Goal: Task Accomplishment & Management: Manage account settings

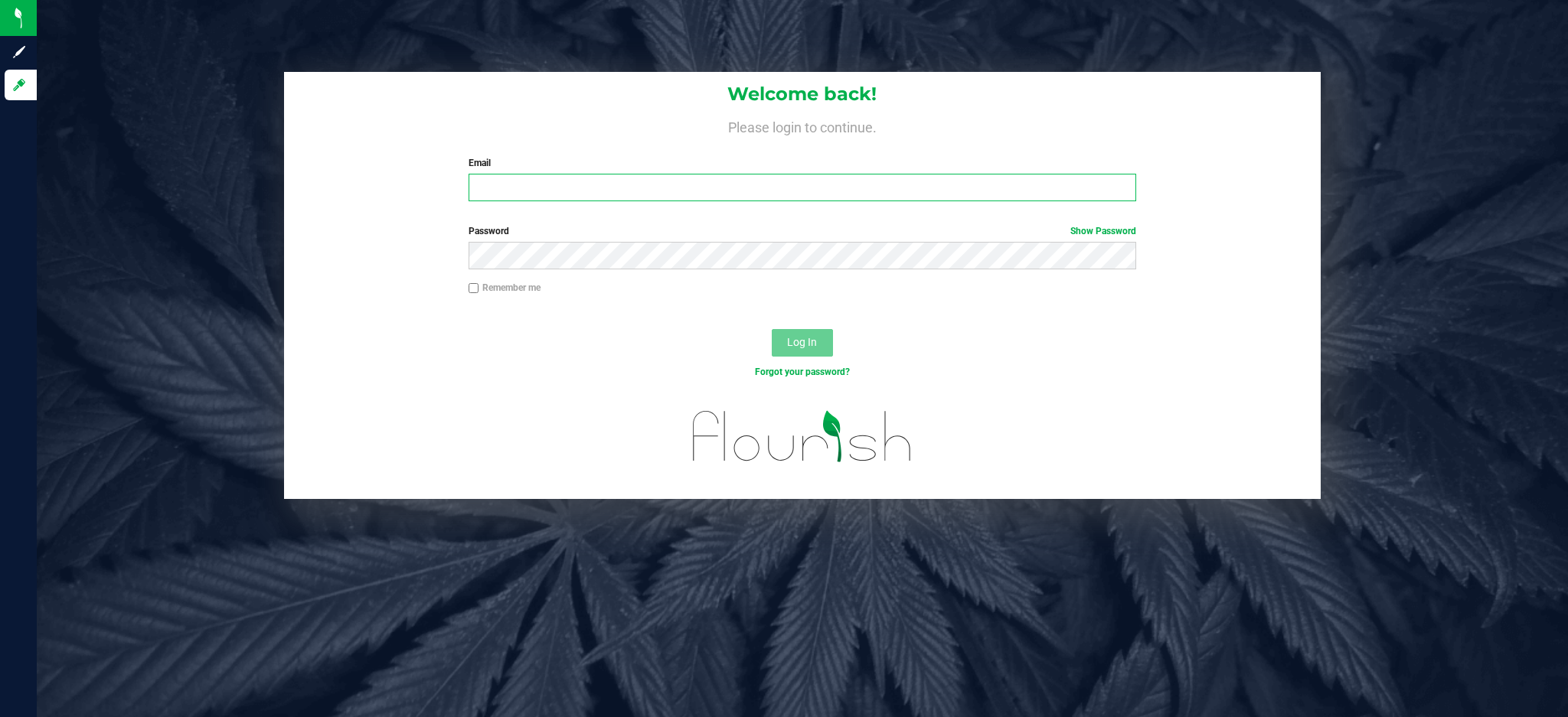
click at [689, 192] on input "Email" at bounding box center [801, 188] width 667 height 28
type input "[EMAIL_ADDRESS][DOMAIN_NAME]"
click at [772, 329] on button "Log In" at bounding box center [802, 343] width 62 height 28
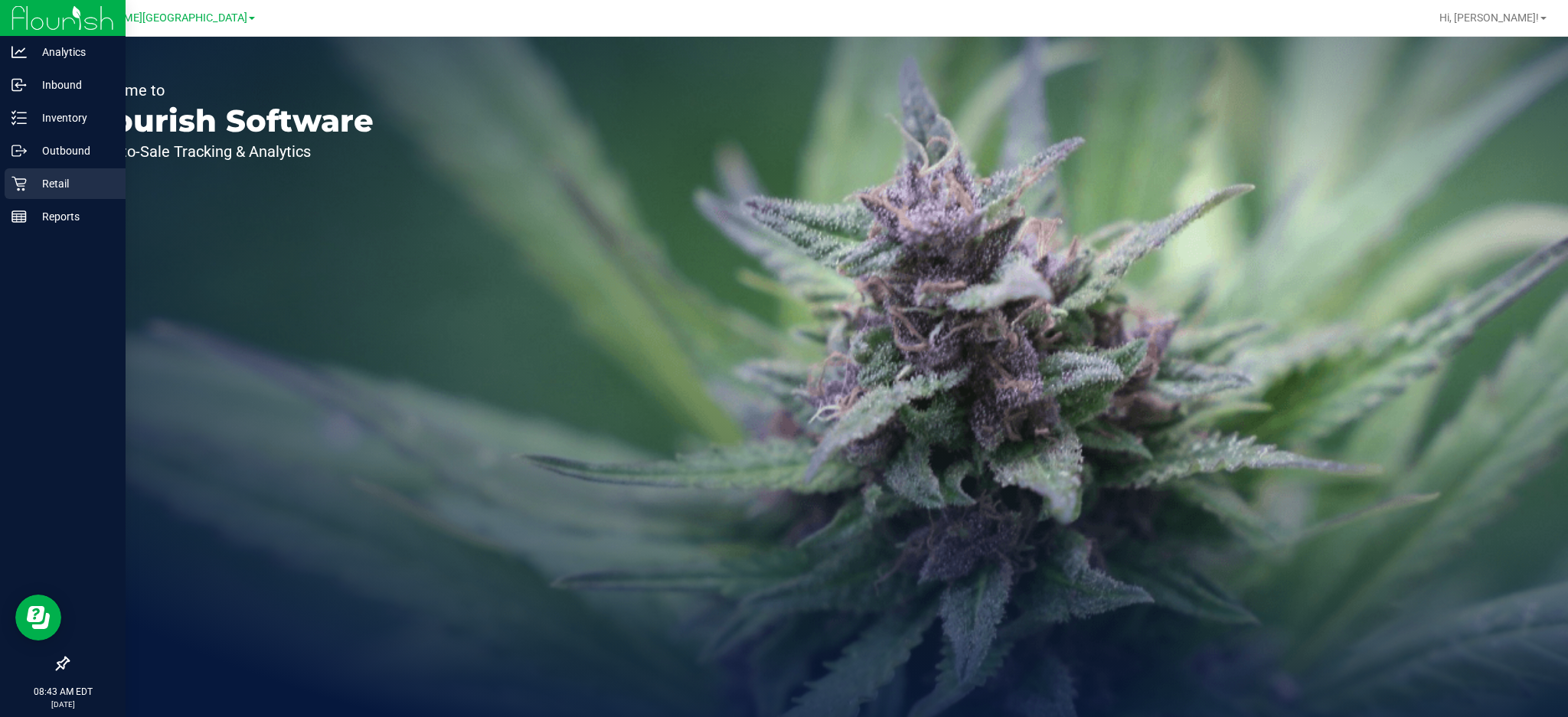
click at [28, 179] on p "Retail" at bounding box center [73, 184] width 91 height 18
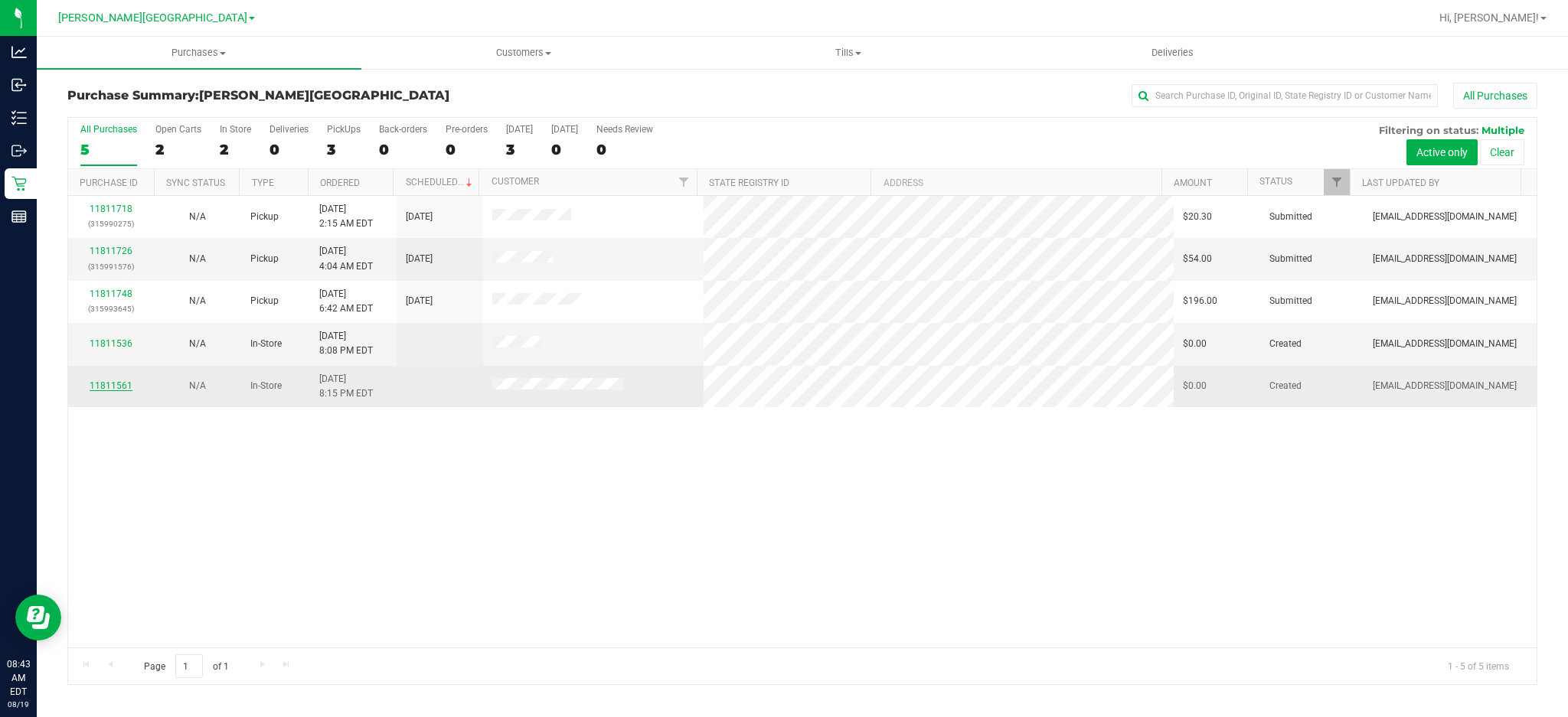
click at [120, 383] on link "11811561" at bounding box center [110, 386] width 43 height 11
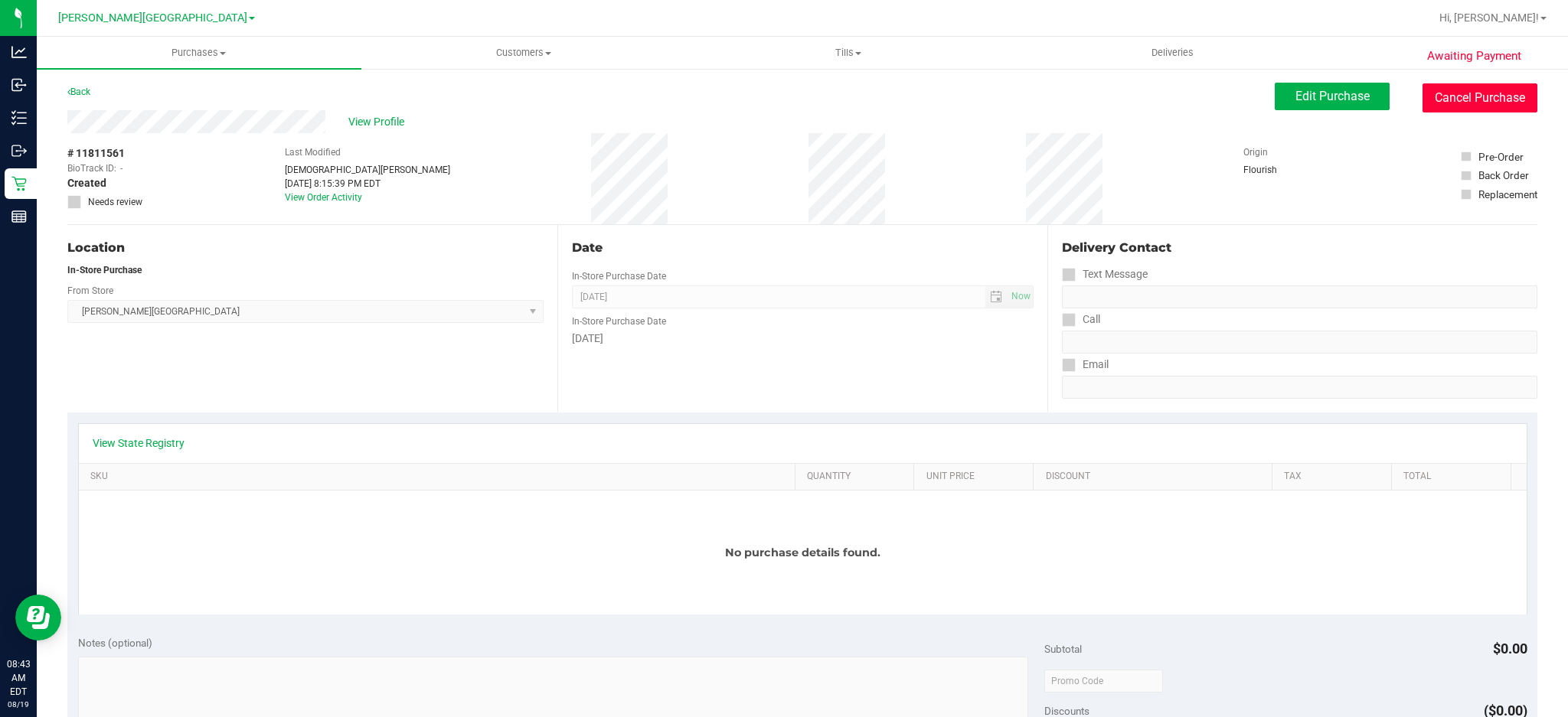
click at [1490, 105] on button "Cancel Purchase" at bounding box center [1479, 97] width 114 height 29
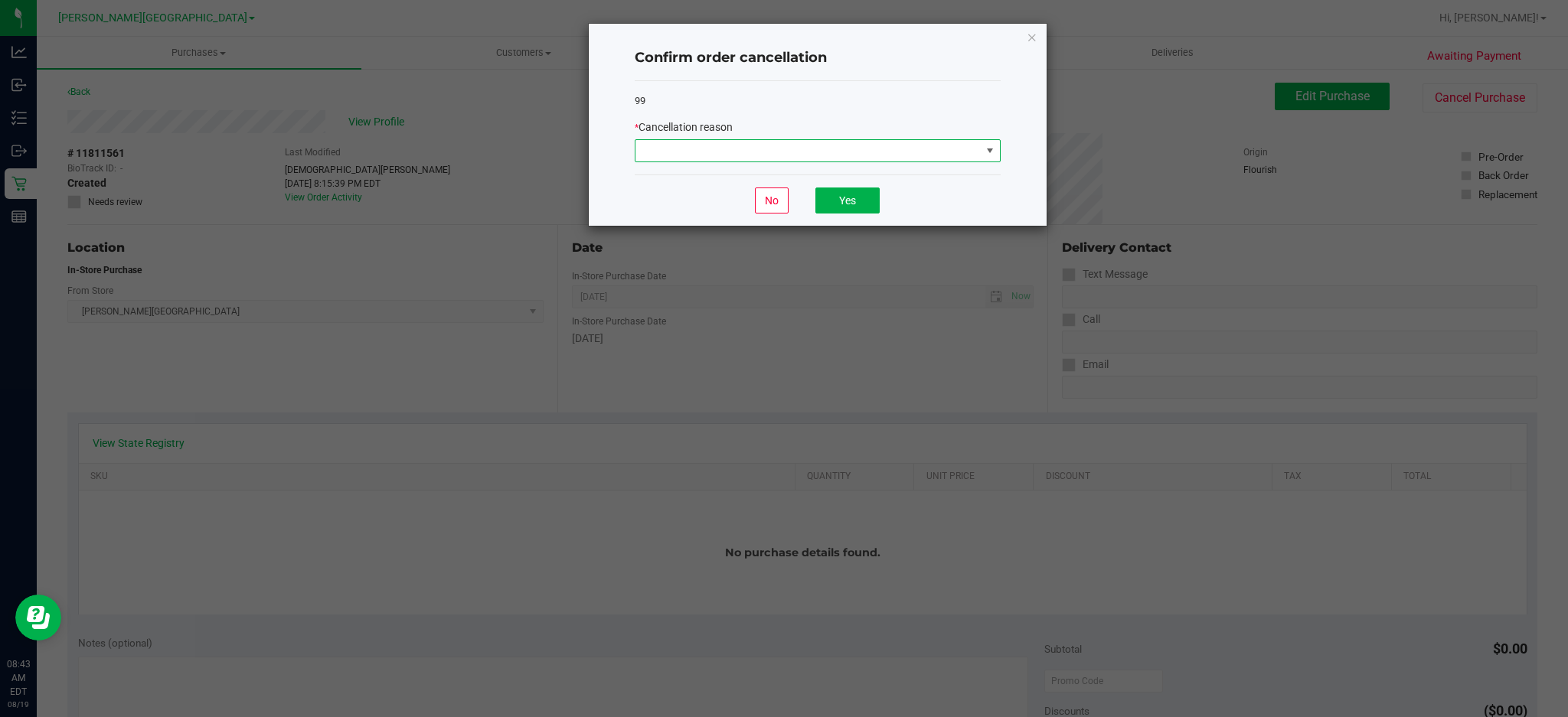
click at [982, 155] on span at bounding box center [988, 151] width 19 height 22
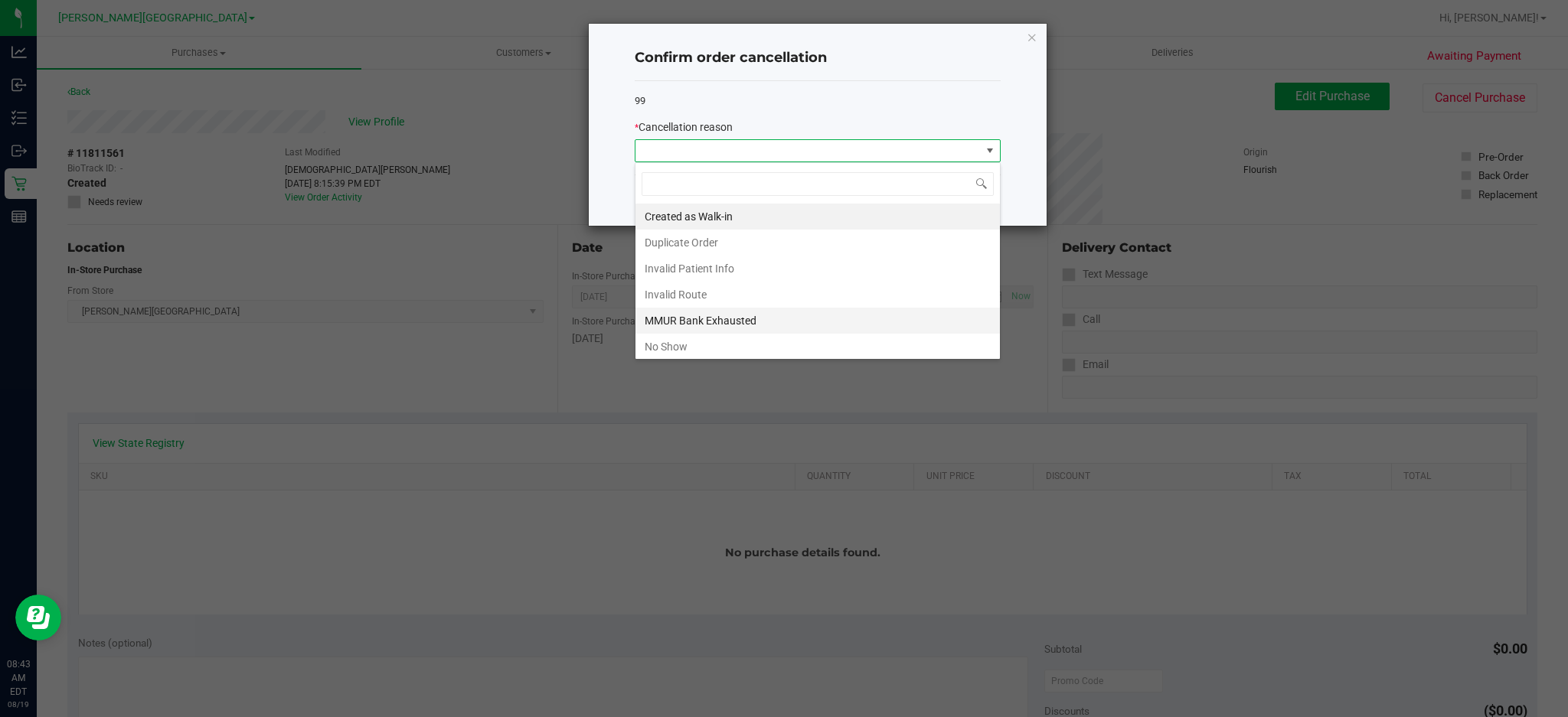
scroll to position [23, 365]
click at [663, 349] on li "No Show" at bounding box center [817, 347] width 364 height 26
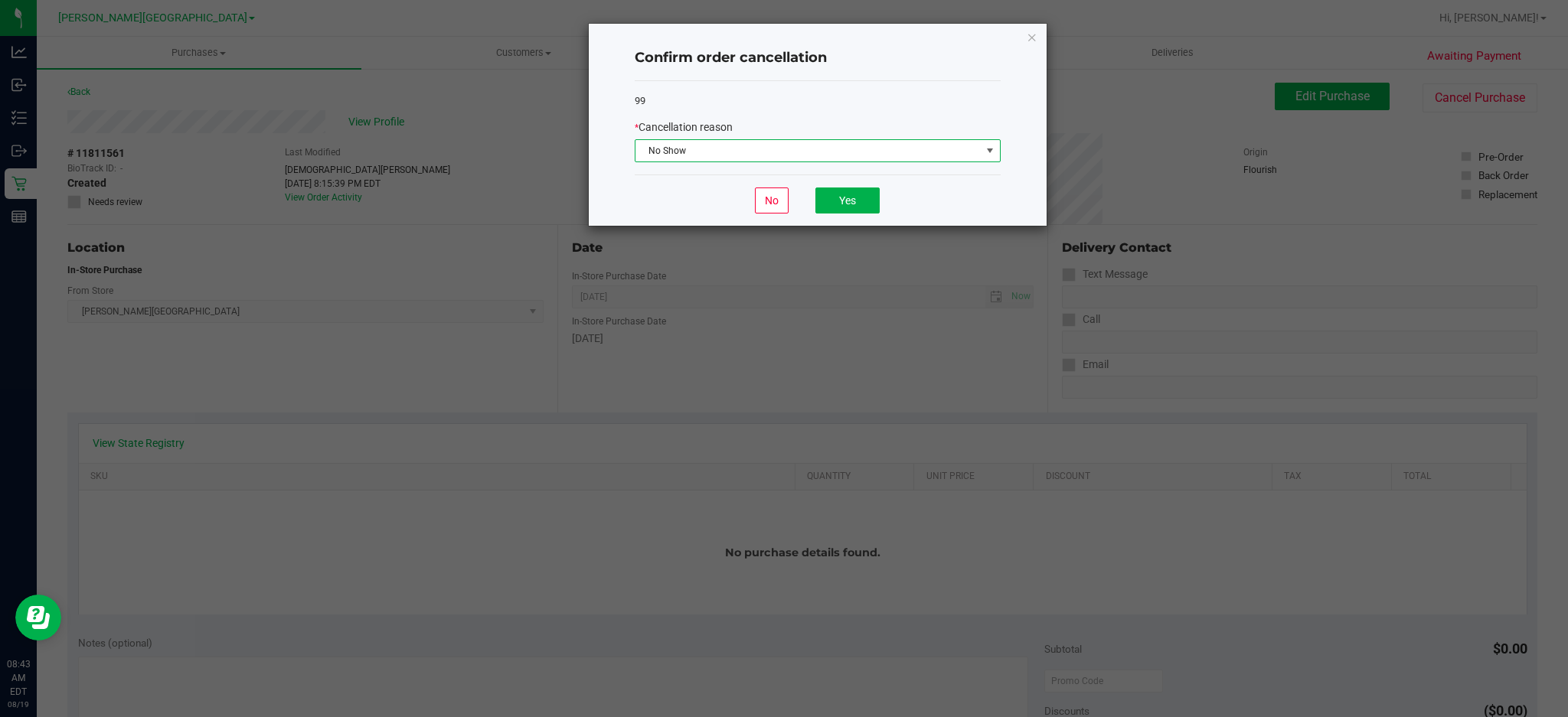
click at [892, 129] on div "* Cancellation reason" at bounding box center [817, 127] width 366 height 16
click at [886, 145] on span "No Show" at bounding box center [807, 151] width 345 height 22
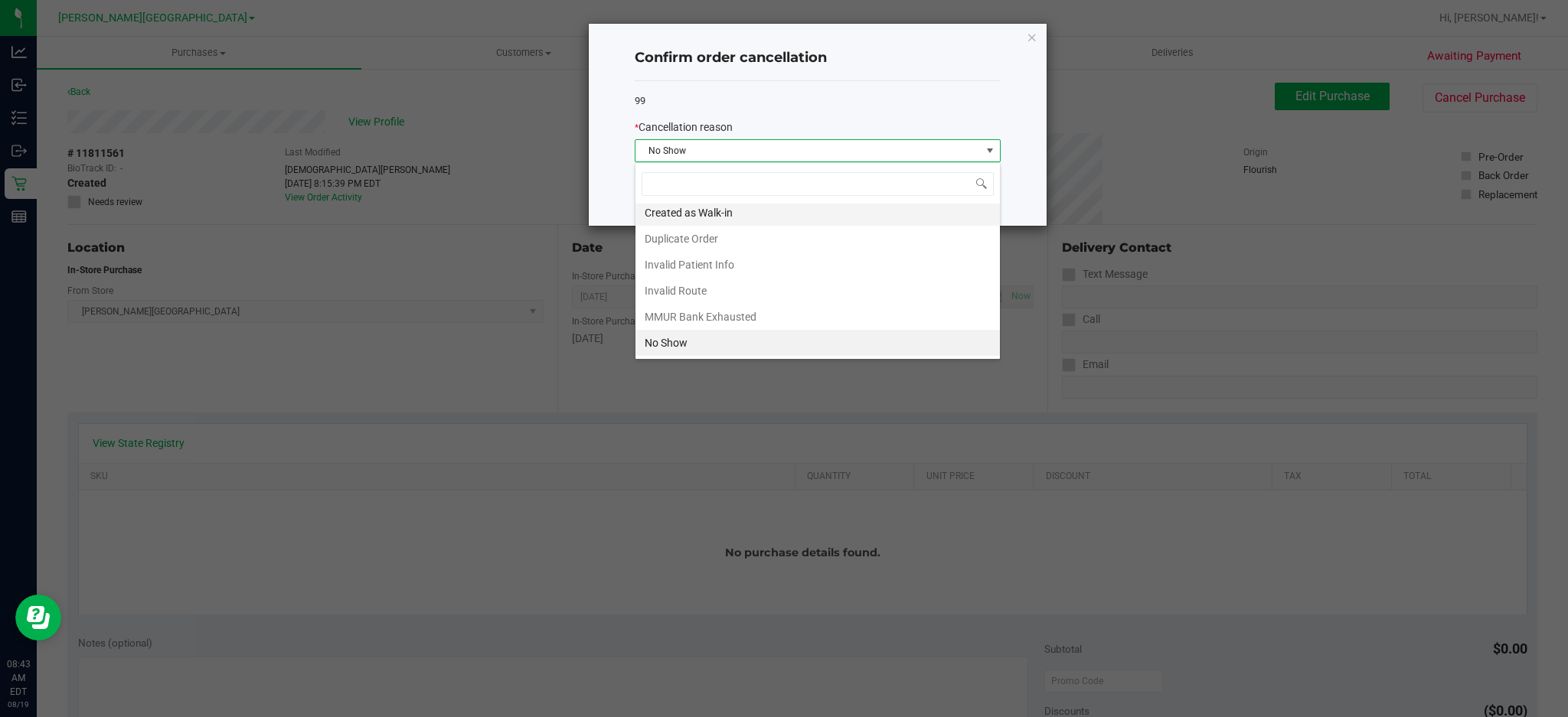
click at [758, 208] on li "Created as Walk-in" at bounding box center [817, 213] width 364 height 26
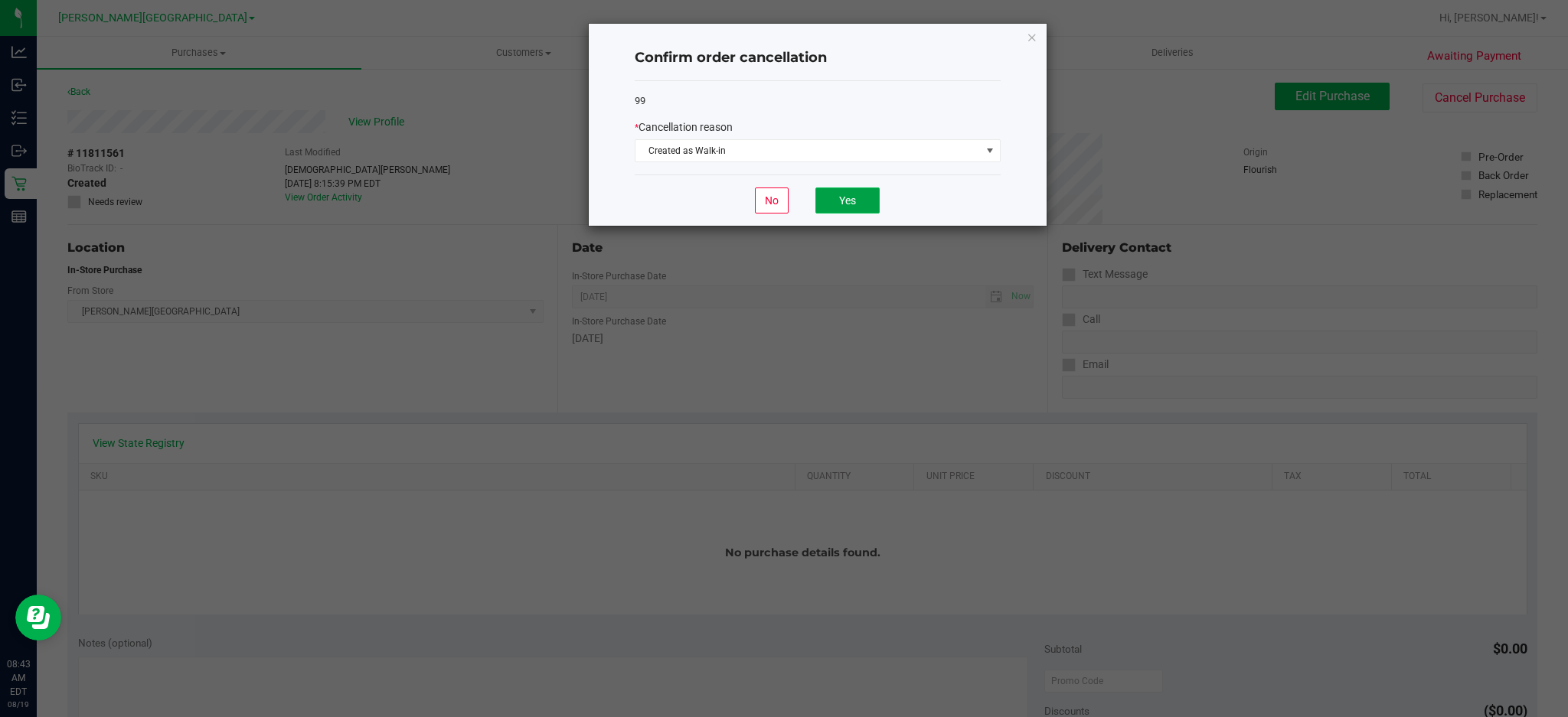
click at [822, 209] on button "Yes" at bounding box center [847, 201] width 65 height 26
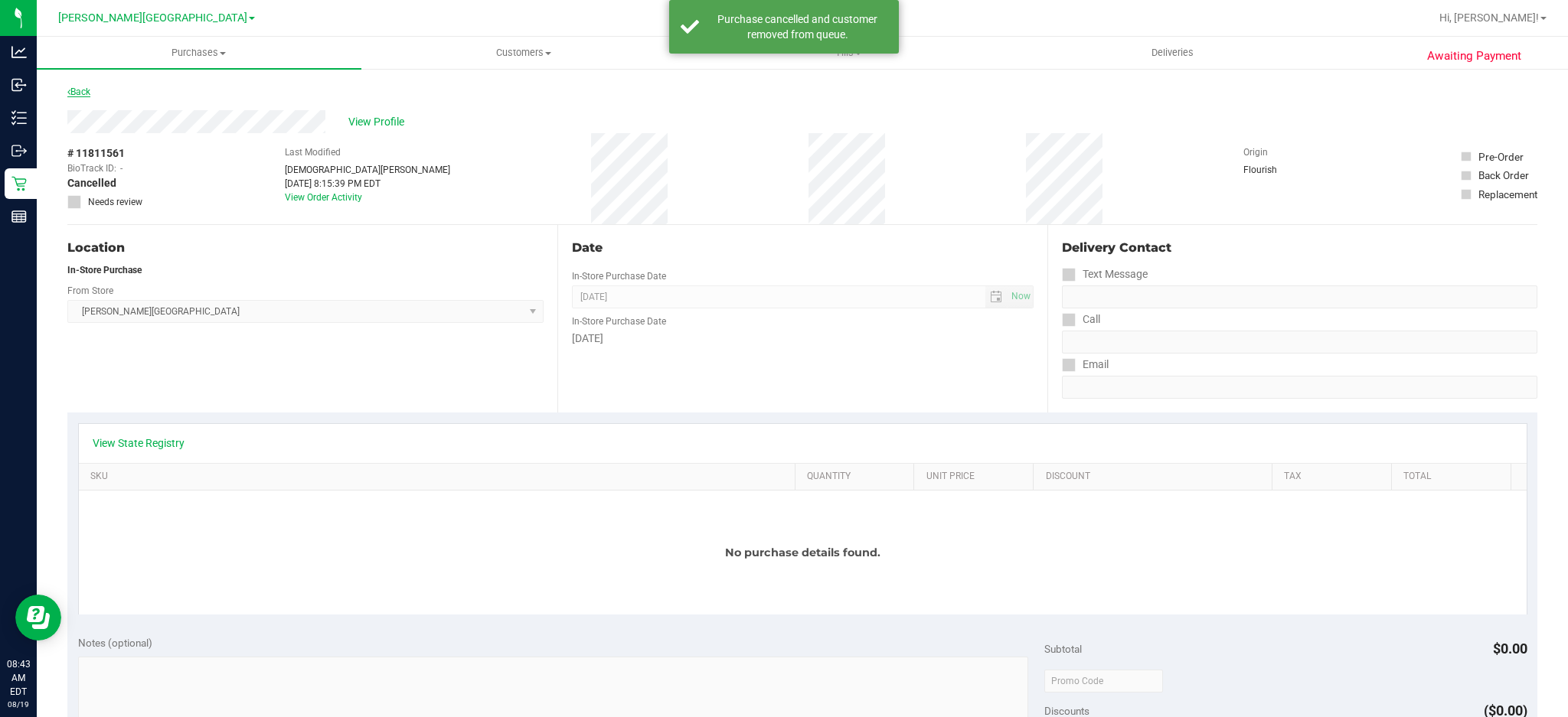
click at [75, 89] on link "Back" at bounding box center [79, 91] width 23 height 11
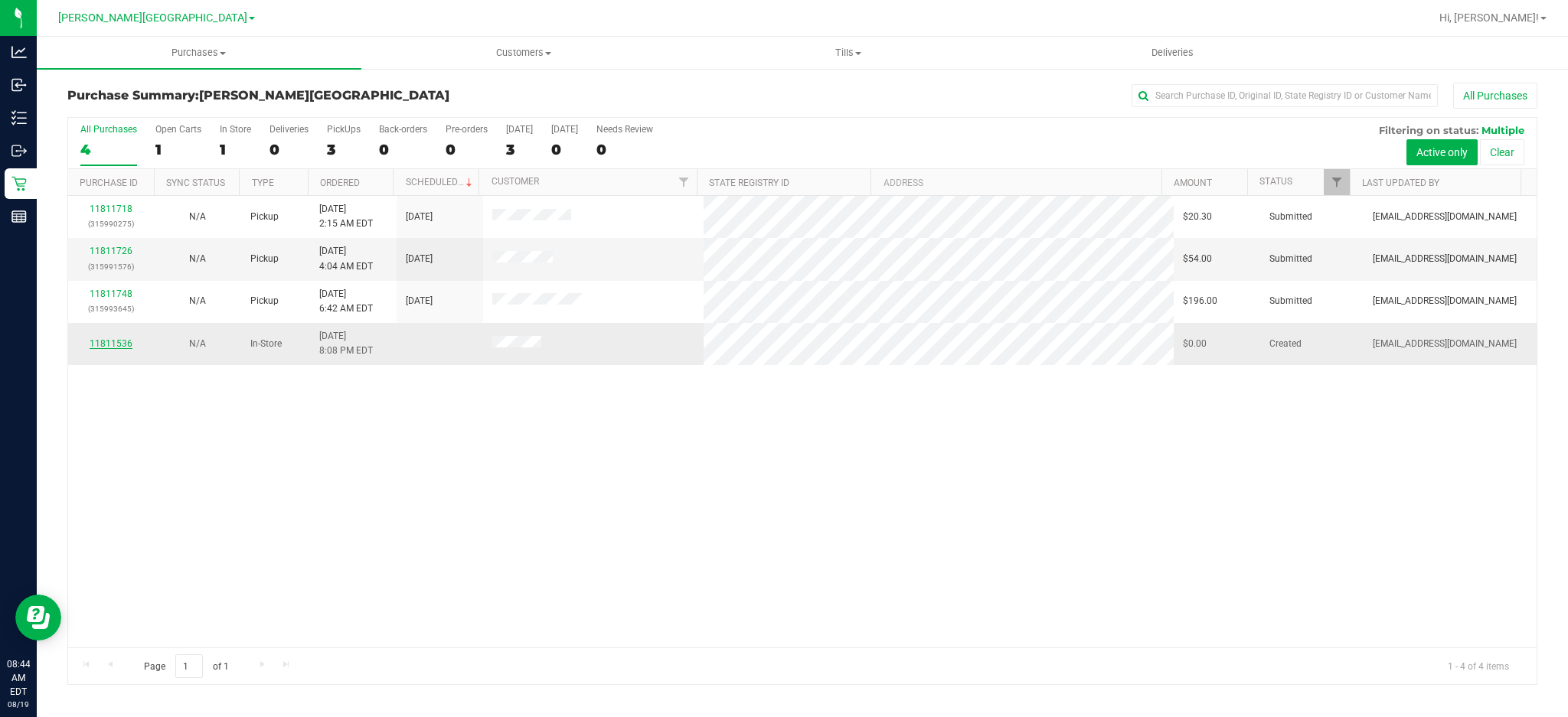
click at [118, 346] on link "11811536" at bounding box center [110, 343] width 43 height 11
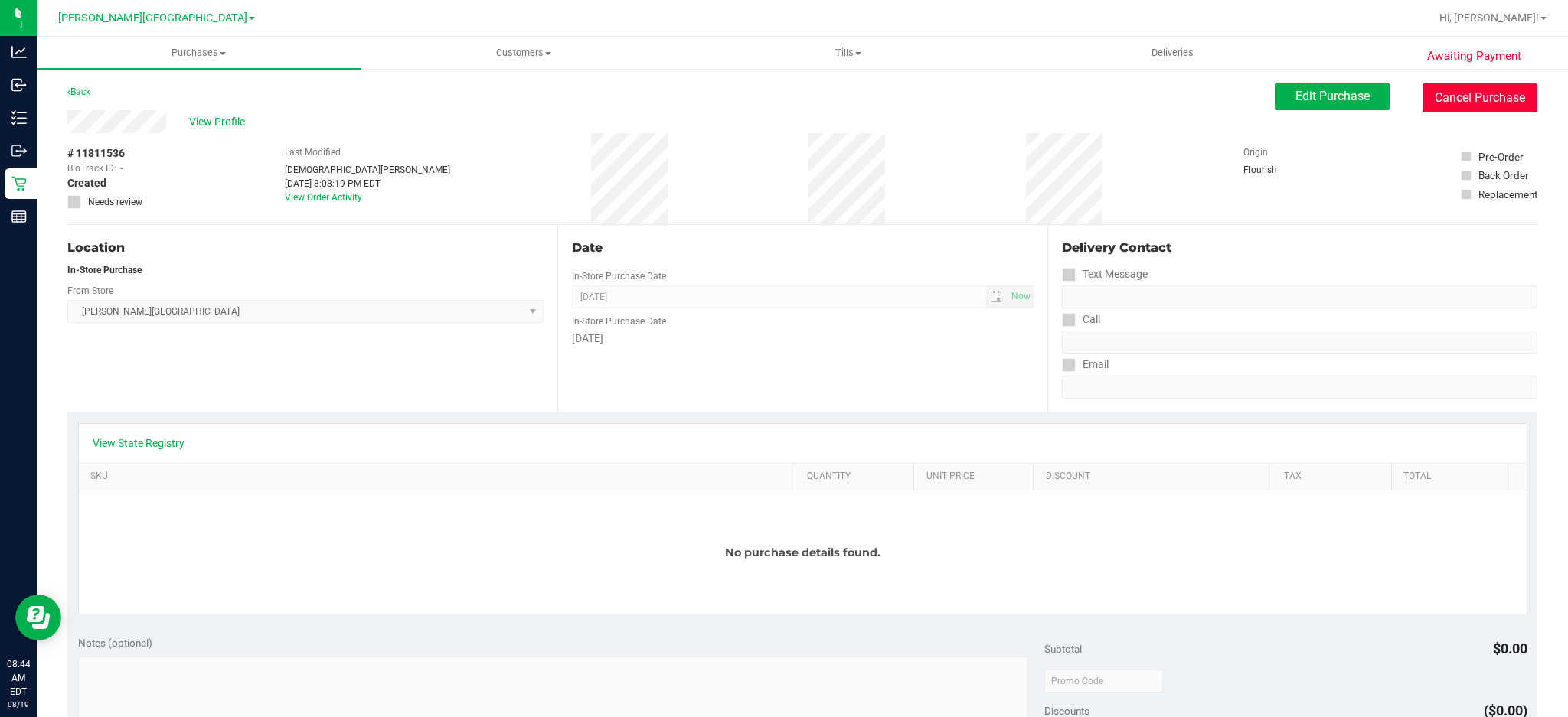
click at [1455, 99] on button "Cancel Purchase" at bounding box center [1479, 97] width 114 height 29
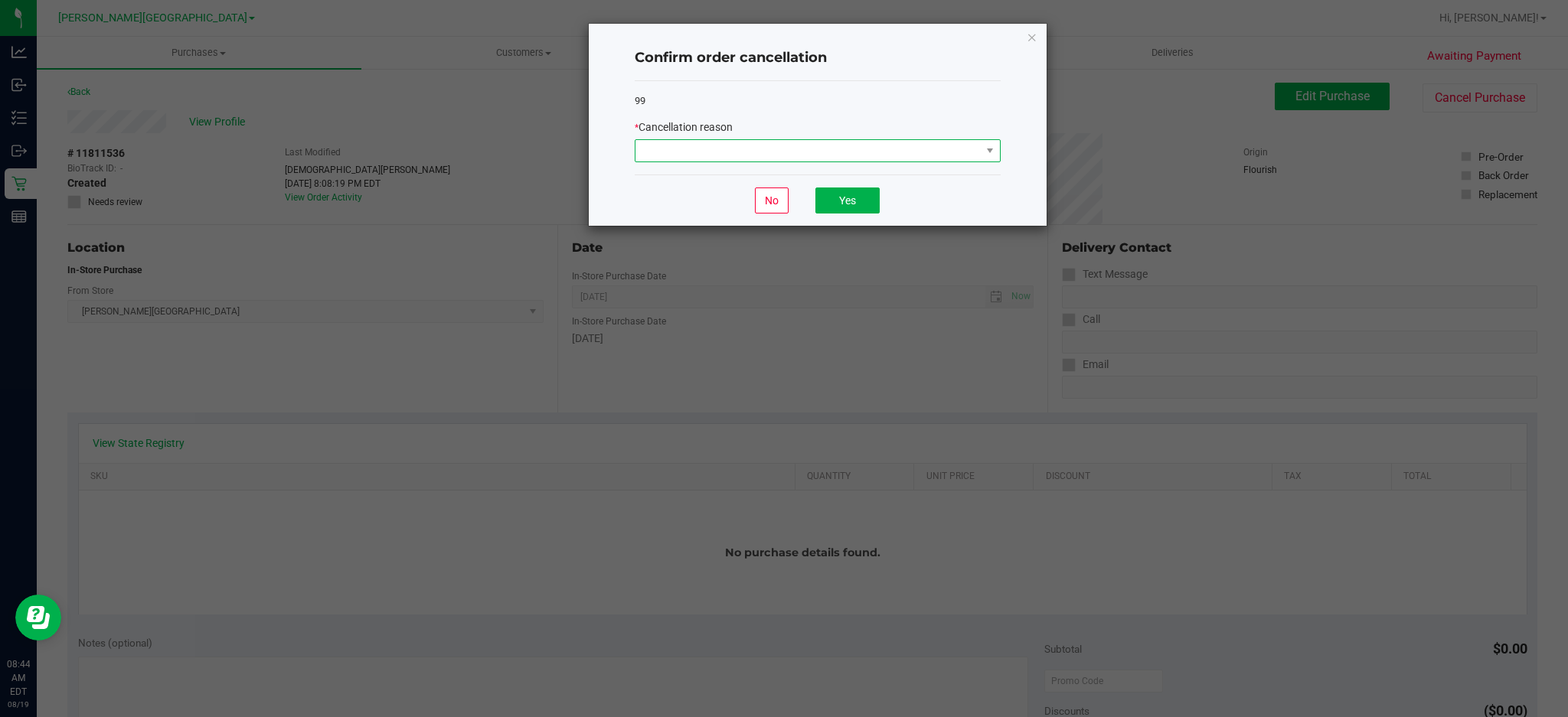
click at [974, 151] on span at bounding box center [807, 151] width 345 height 22
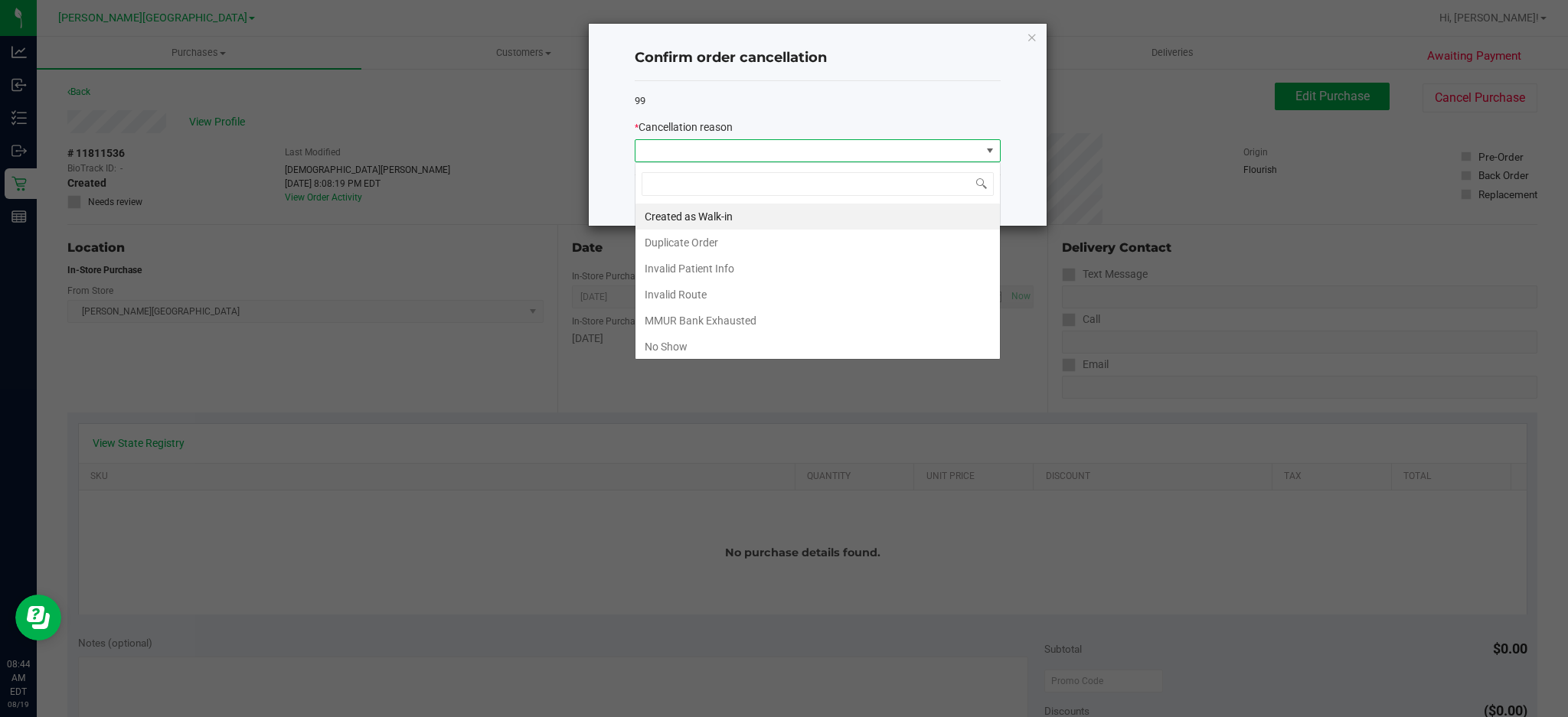
scroll to position [23, 365]
click at [729, 221] on li "Created as Walk-in" at bounding box center [817, 217] width 364 height 26
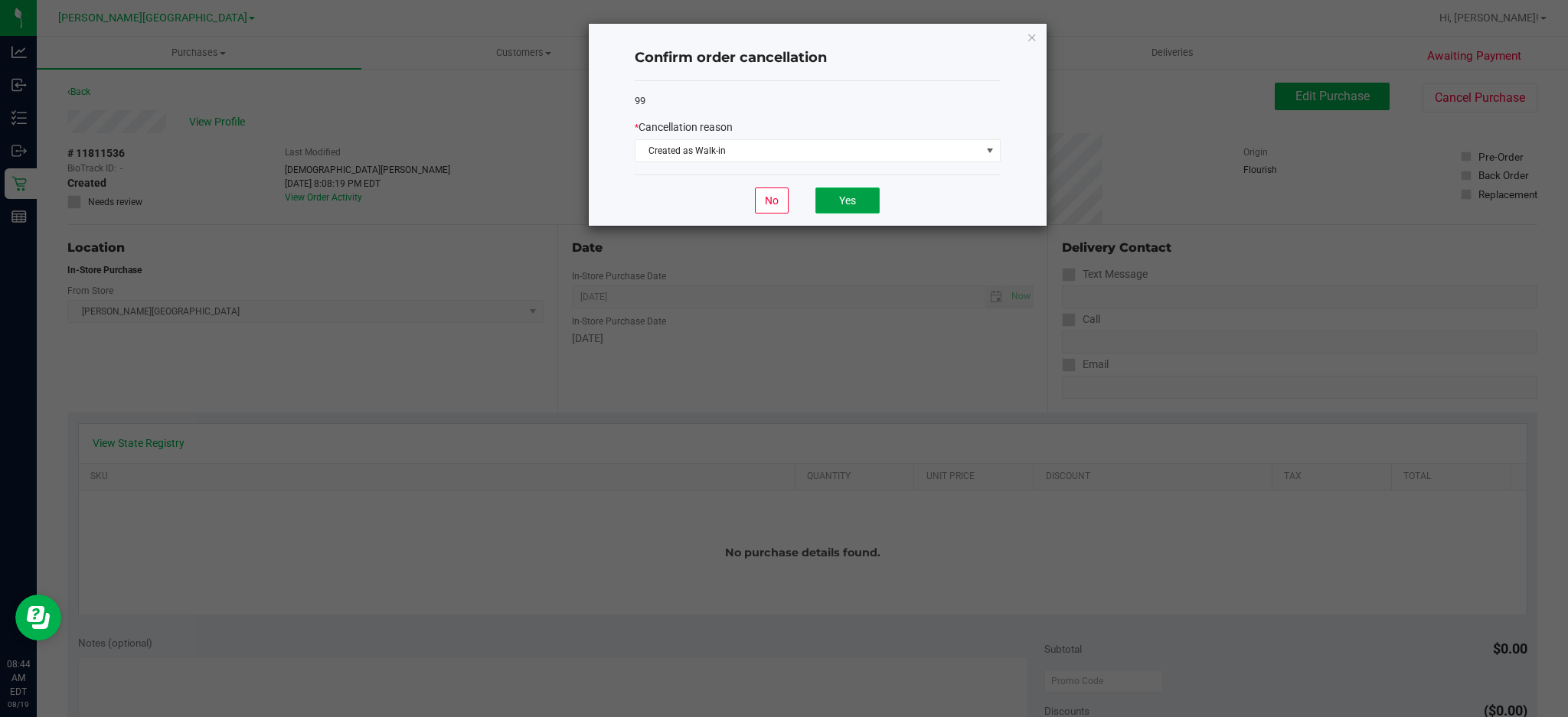
click at [838, 195] on button "Yes" at bounding box center [847, 201] width 65 height 26
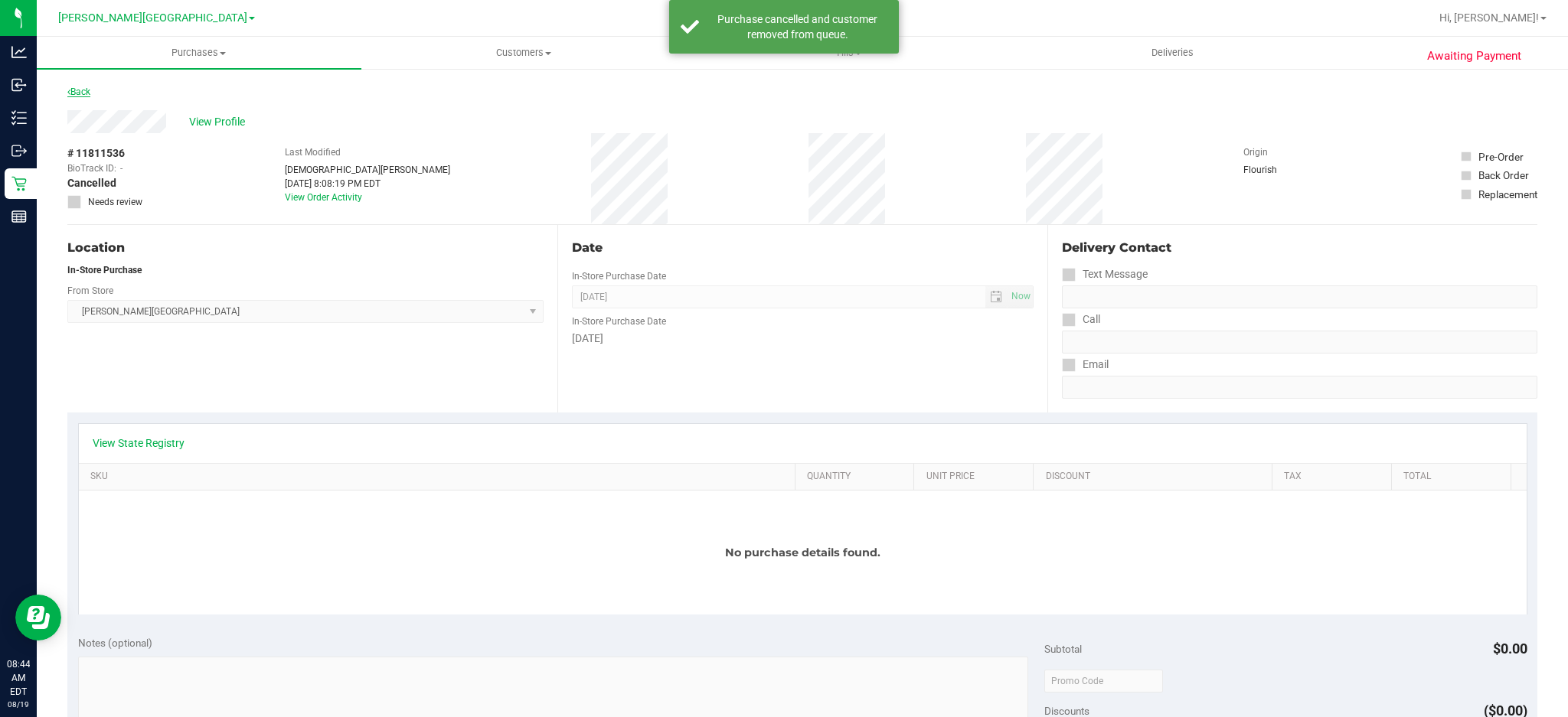
click at [84, 90] on link "Back" at bounding box center [79, 91] width 23 height 11
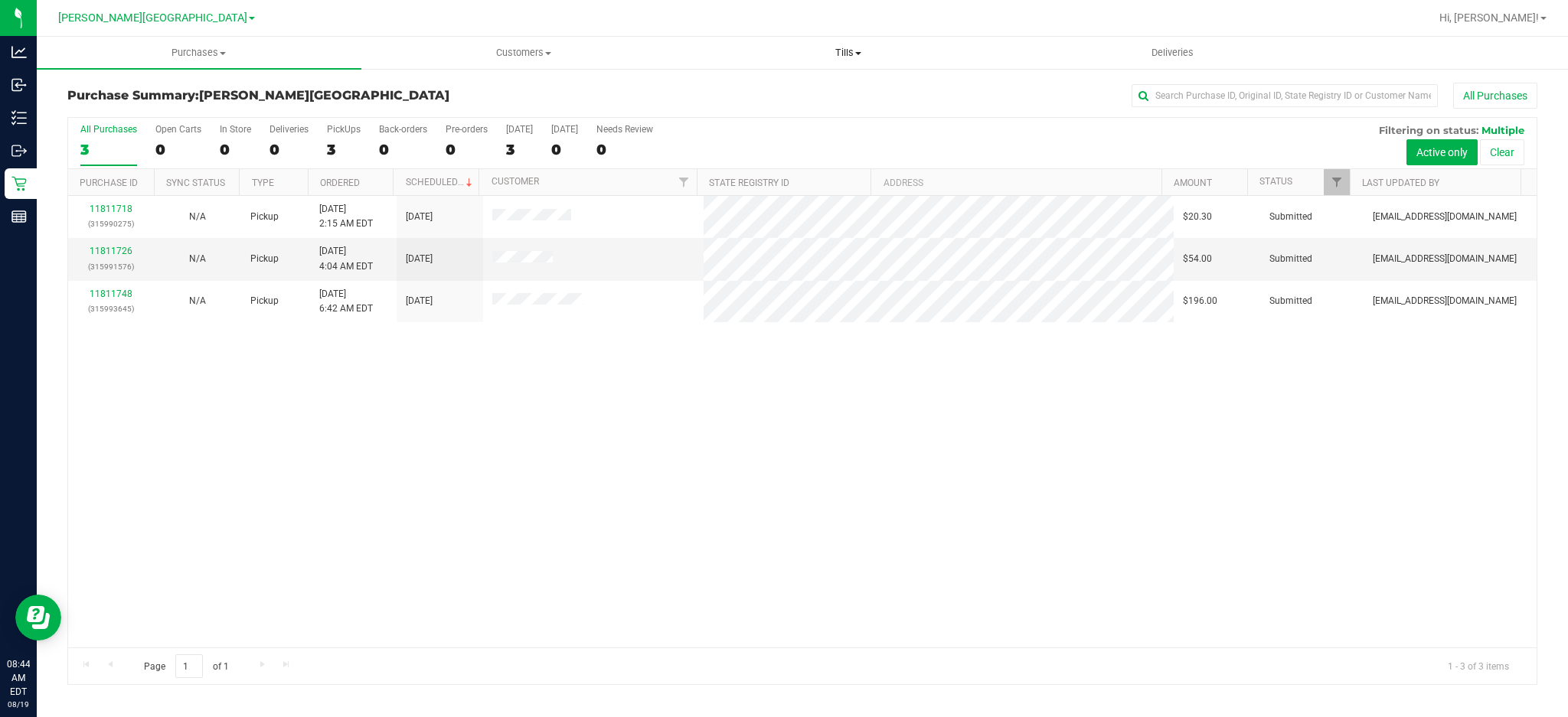
click at [850, 51] on span "Tills" at bounding box center [848, 53] width 323 height 14
click at [754, 91] on span "Manage tills" at bounding box center [738, 91] width 103 height 13
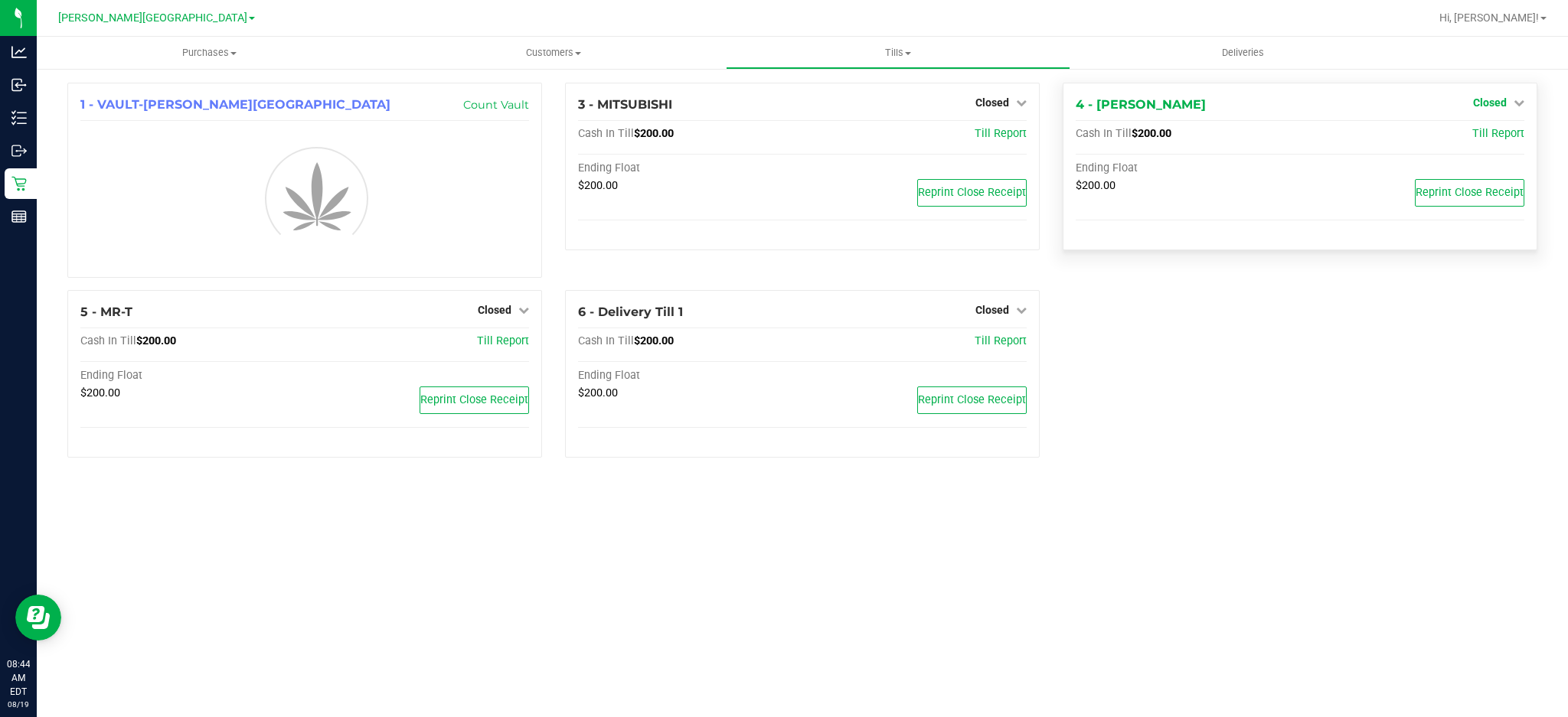
click at [1500, 106] on span "Closed" at bounding box center [1489, 102] width 34 height 12
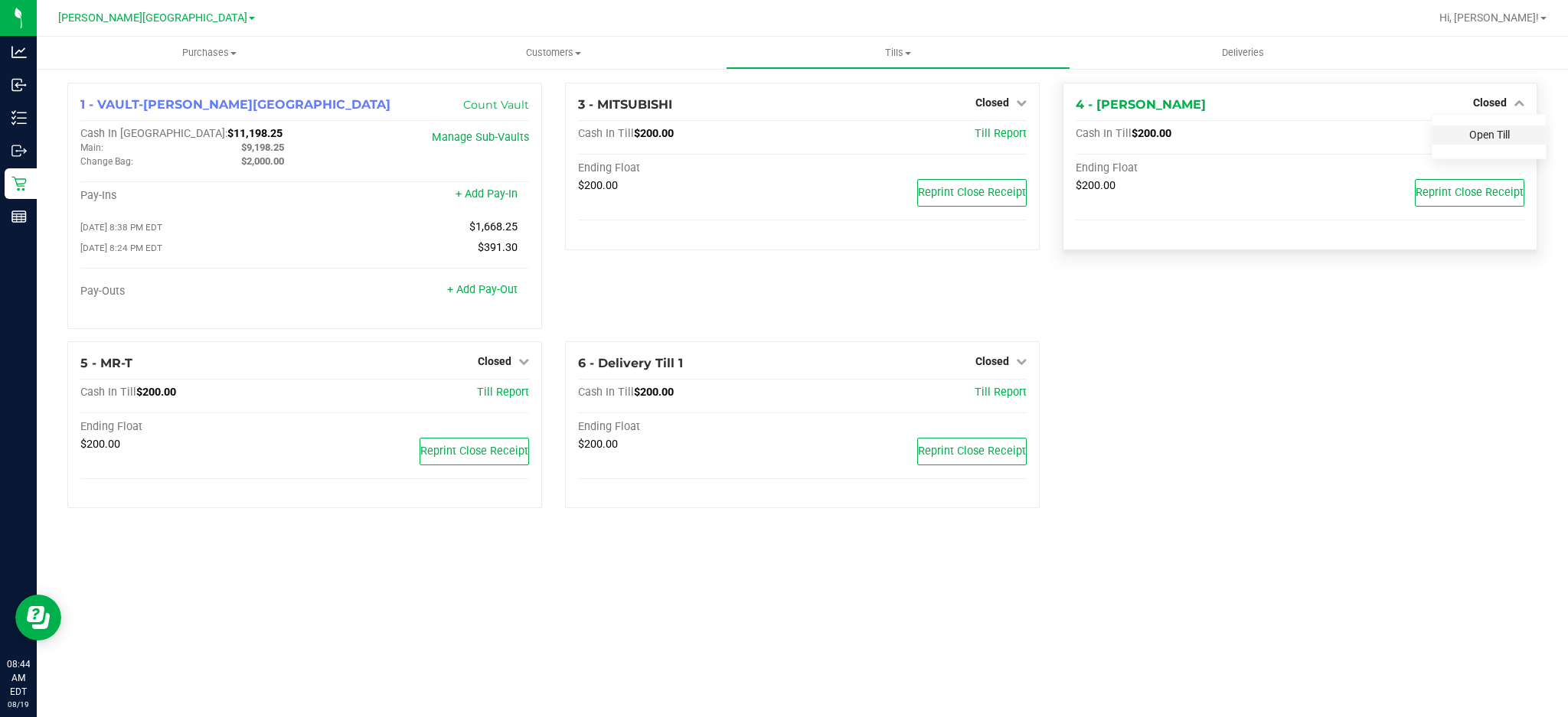
click at [1495, 134] on link "Open Till" at bounding box center [1488, 134] width 41 height 12
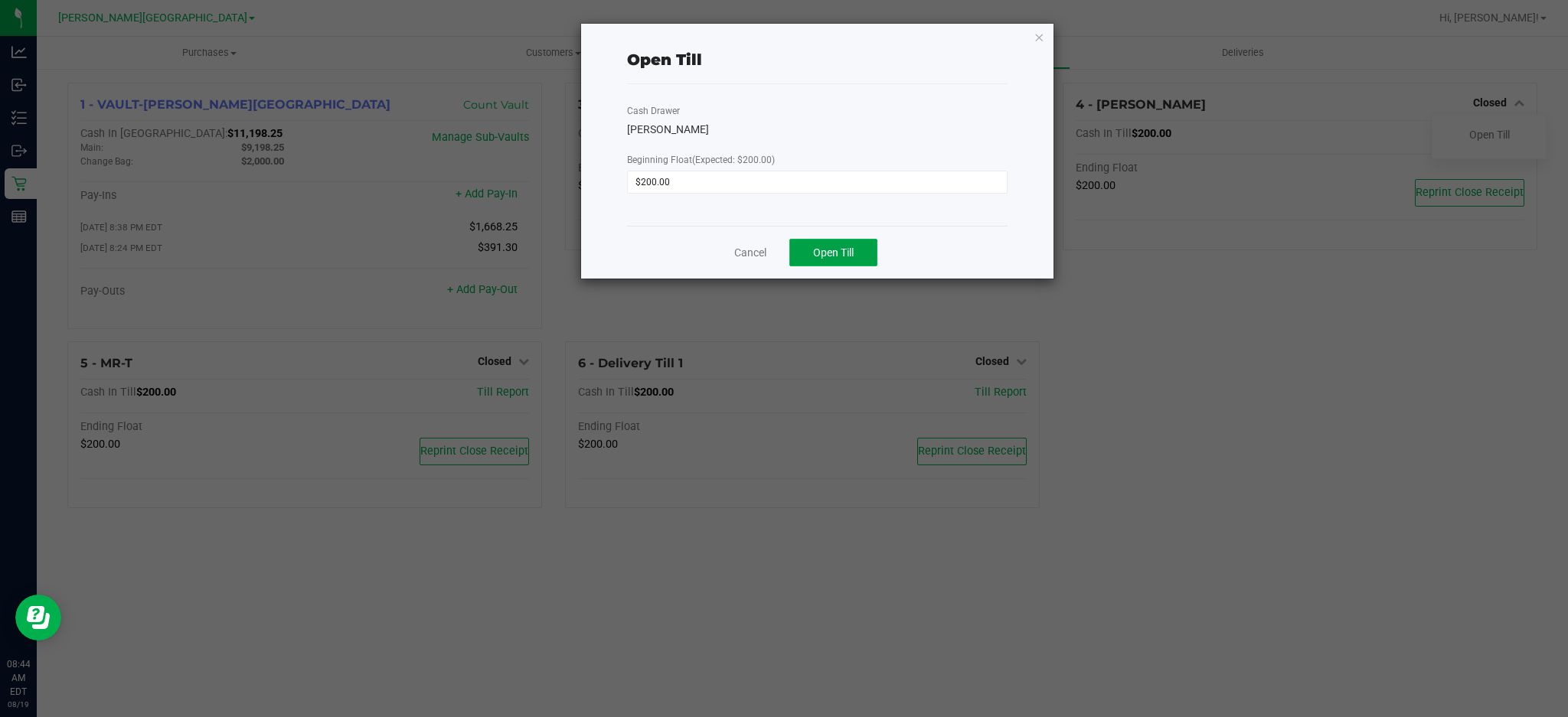
click at [810, 254] on button "Open Till" at bounding box center [833, 253] width 88 height 28
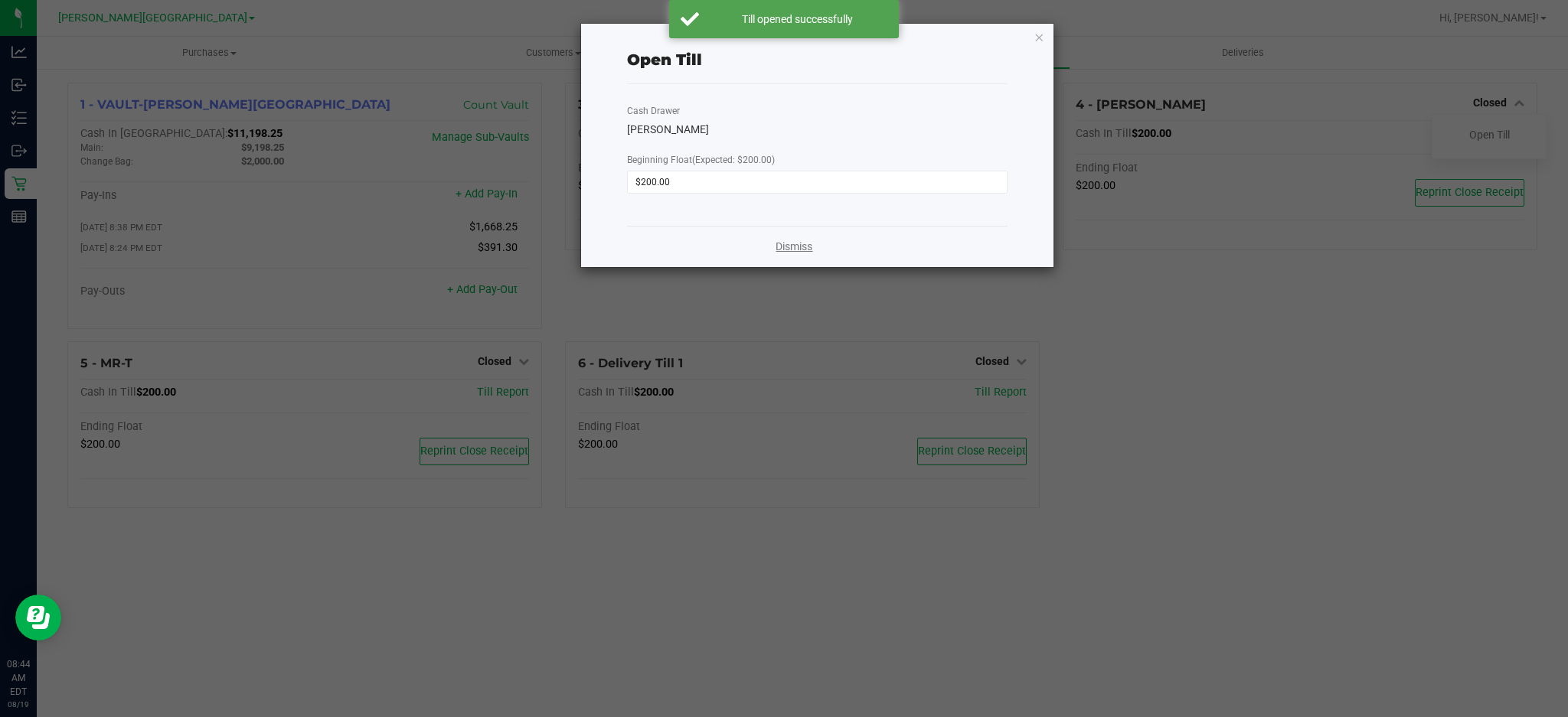
click at [808, 248] on link "Dismiss" at bounding box center [793, 247] width 37 height 16
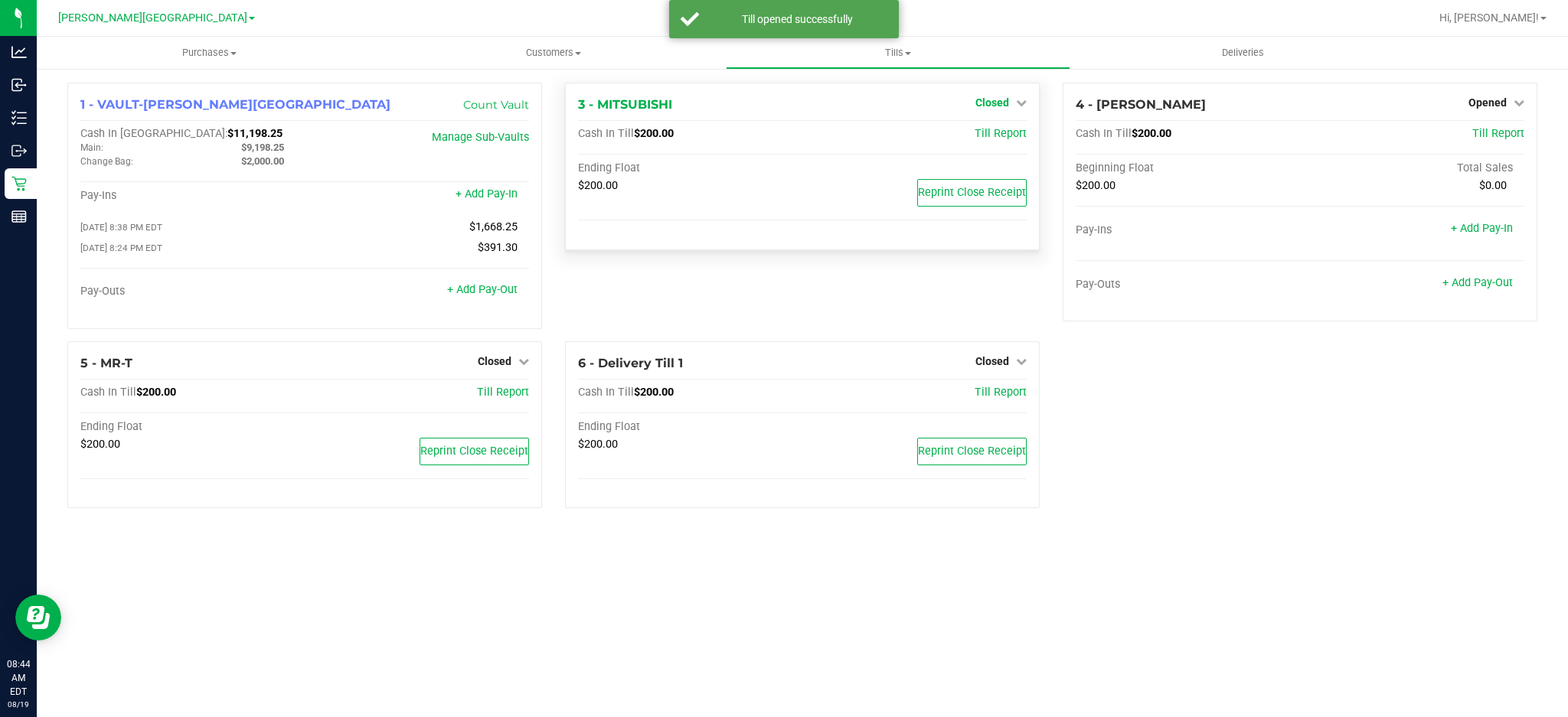
click at [1002, 99] on span "Closed" at bounding box center [992, 102] width 34 height 12
click at [985, 135] on link "Open Till" at bounding box center [991, 134] width 41 height 12
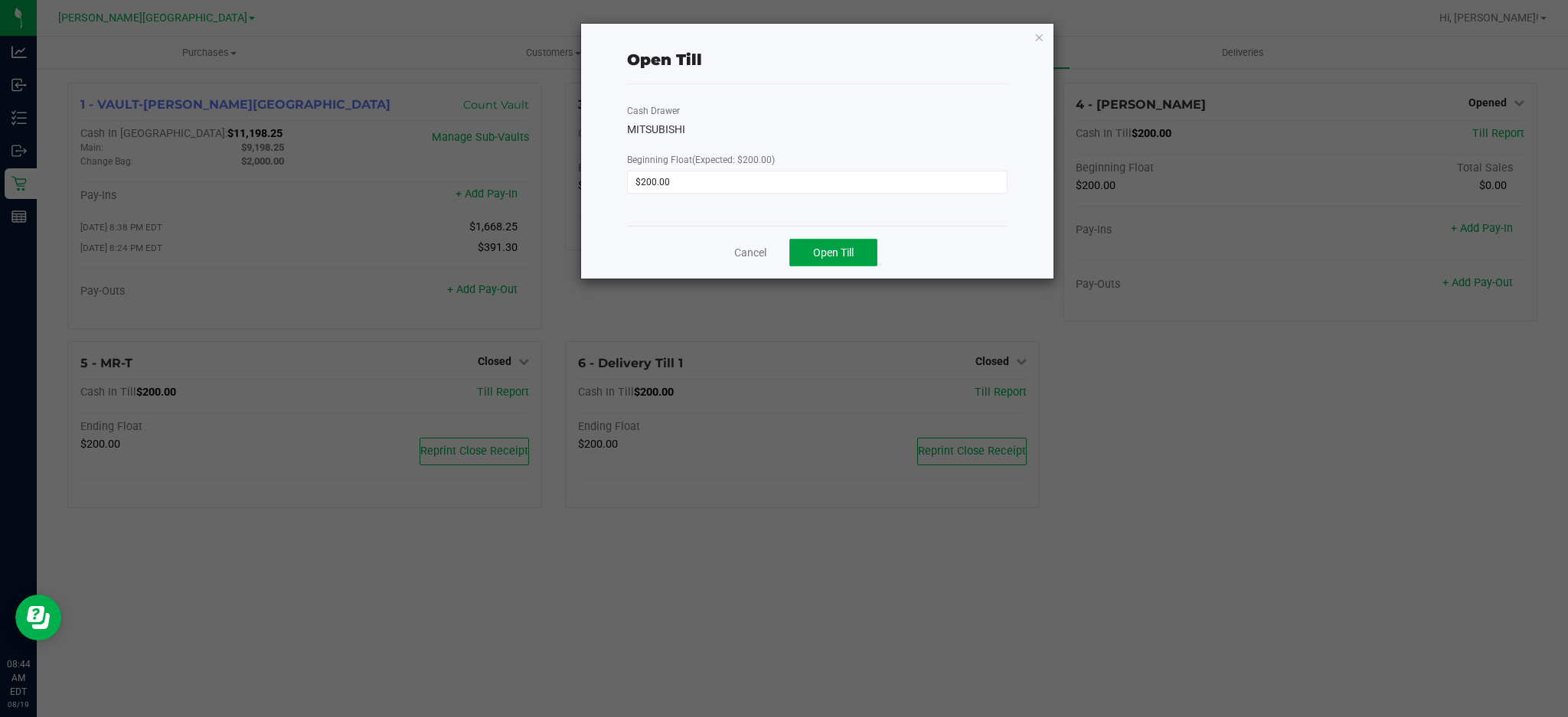
click at [840, 253] on span "Open Till" at bounding box center [833, 253] width 41 height 12
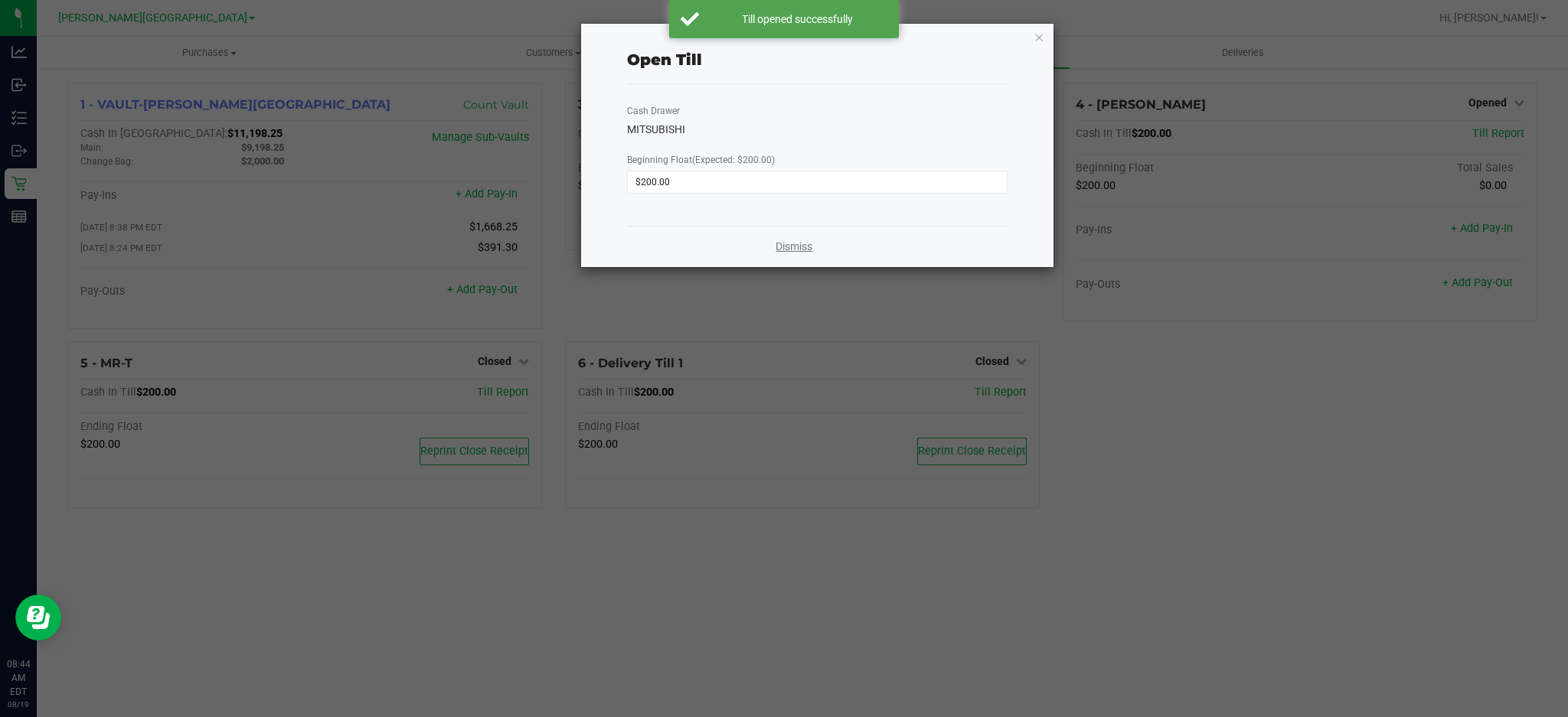
click at [794, 252] on link "Dismiss" at bounding box center [793, 247] width 37 height 16
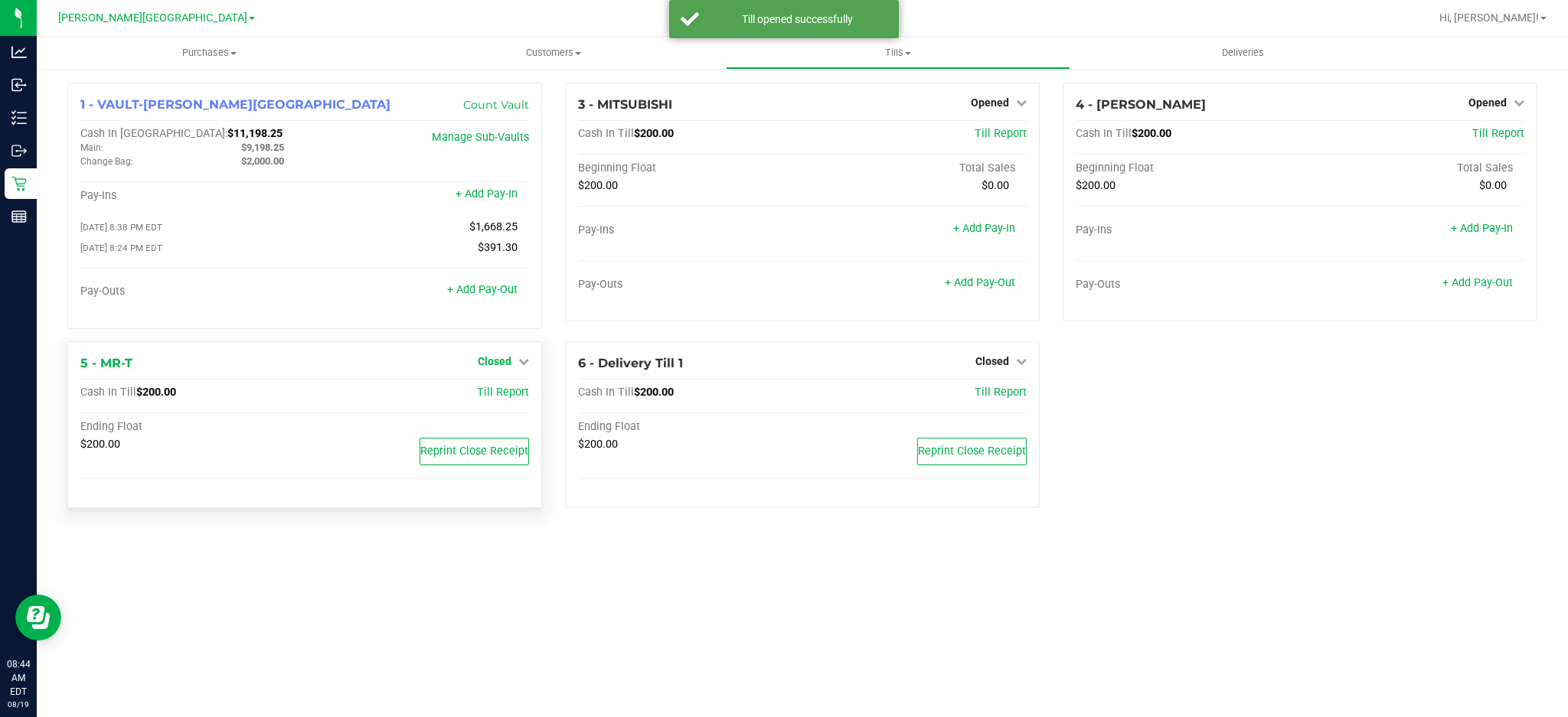
click at [514, 368] on link "Closed" at bounding box center [503, 361] width 52 height 12
click at [500, 398] on link "Open Till" at bounding box center [494, 393] width 41 height 12
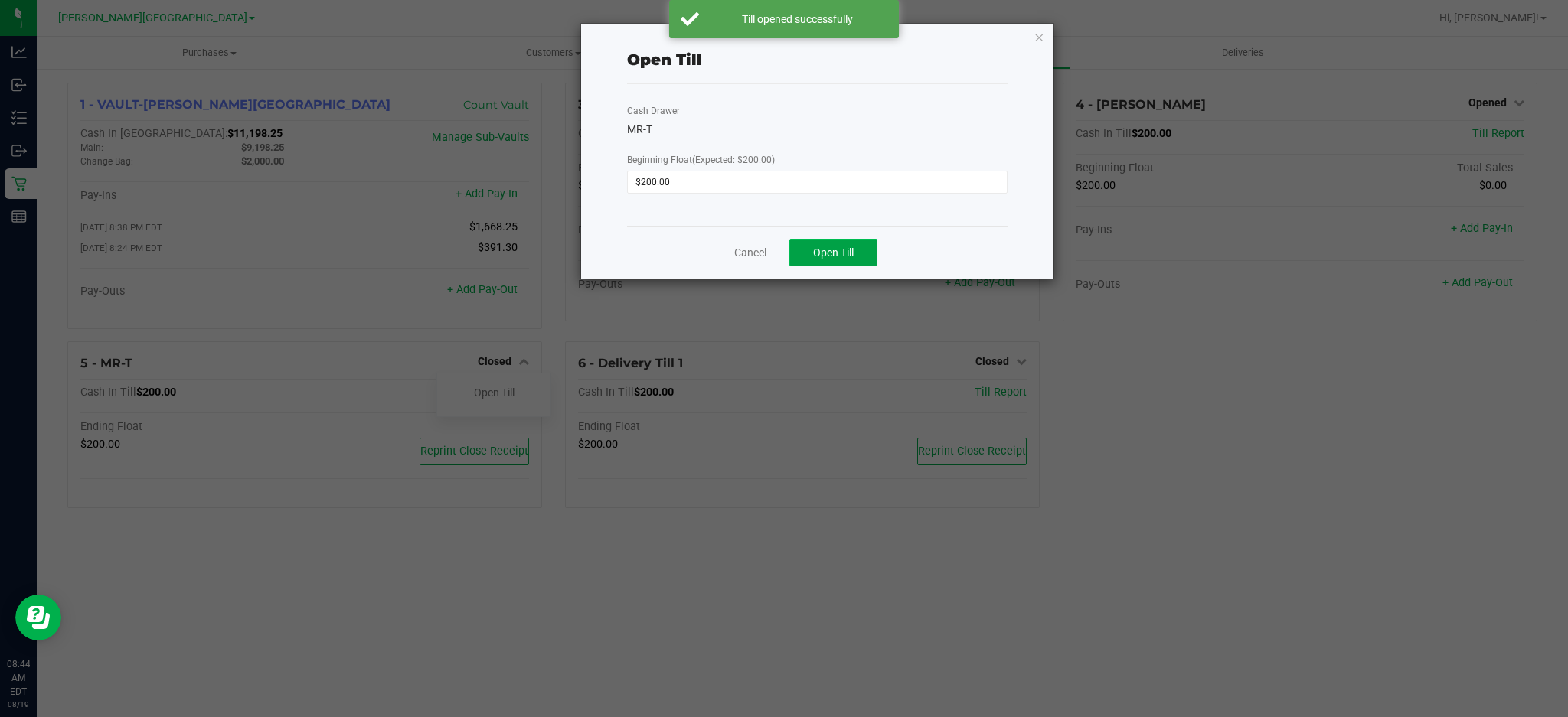
click at [856, 248] on button "Open Till" at bounding box center [833, 253] width 88 height 28
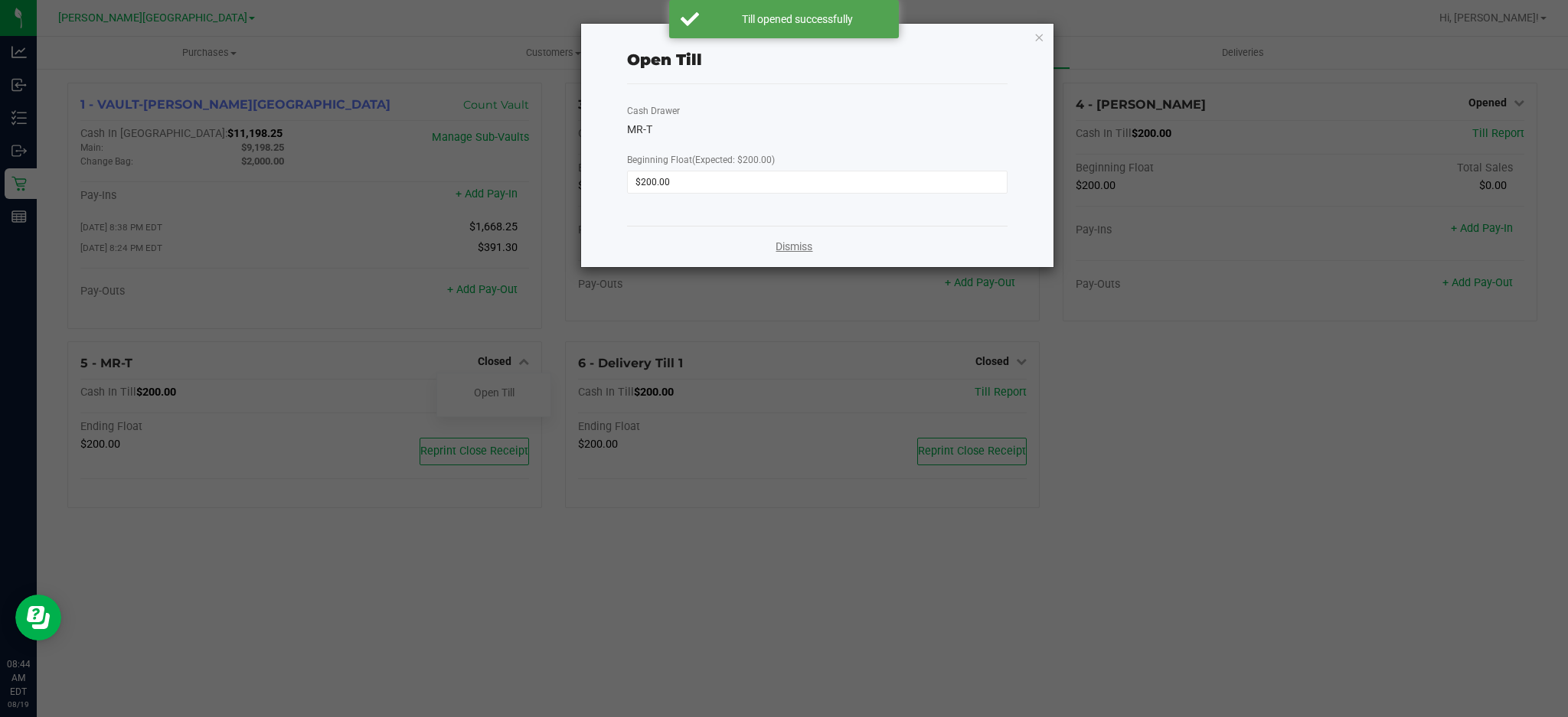
click at [782, 244] on link "Dismiss" at bounding box center [793, 247] width 37 height 16
